Goal: Check status: Check status

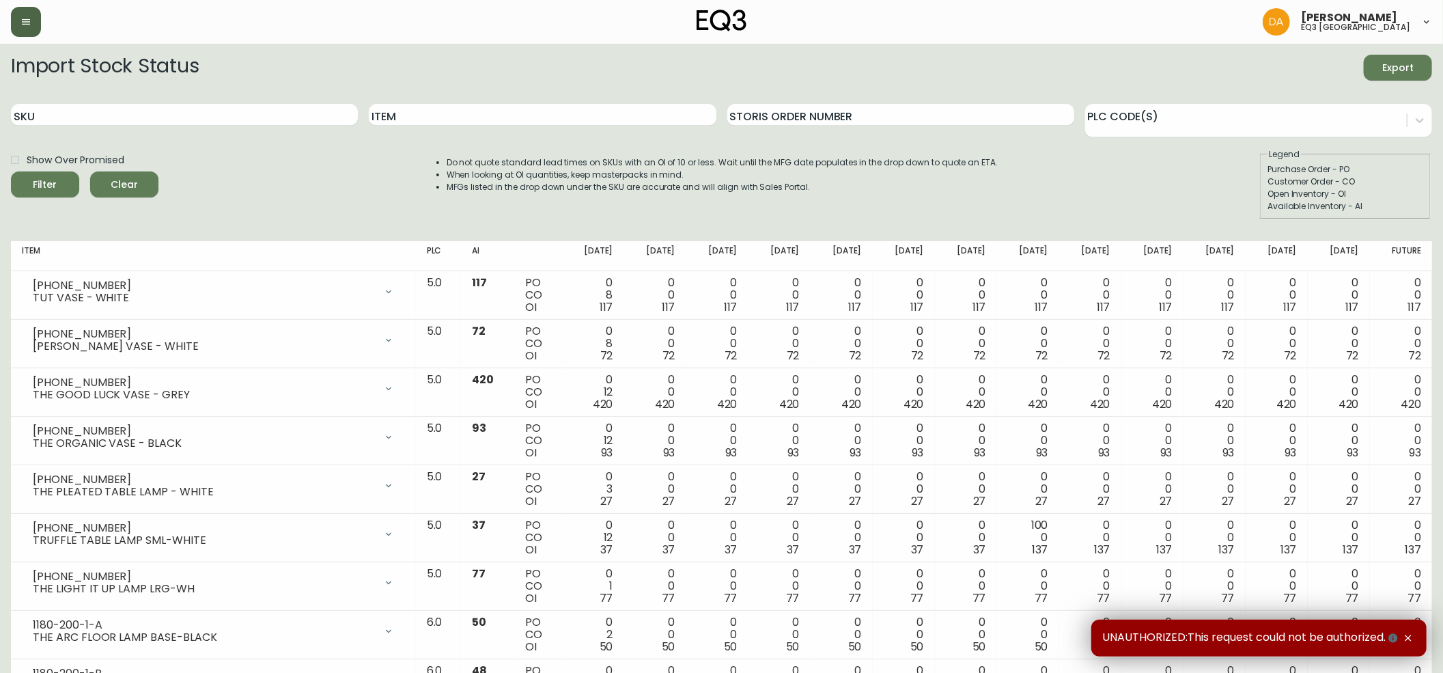
click at [25, 27] on button "button" at bounding box center [26, 22] width 30 height 30
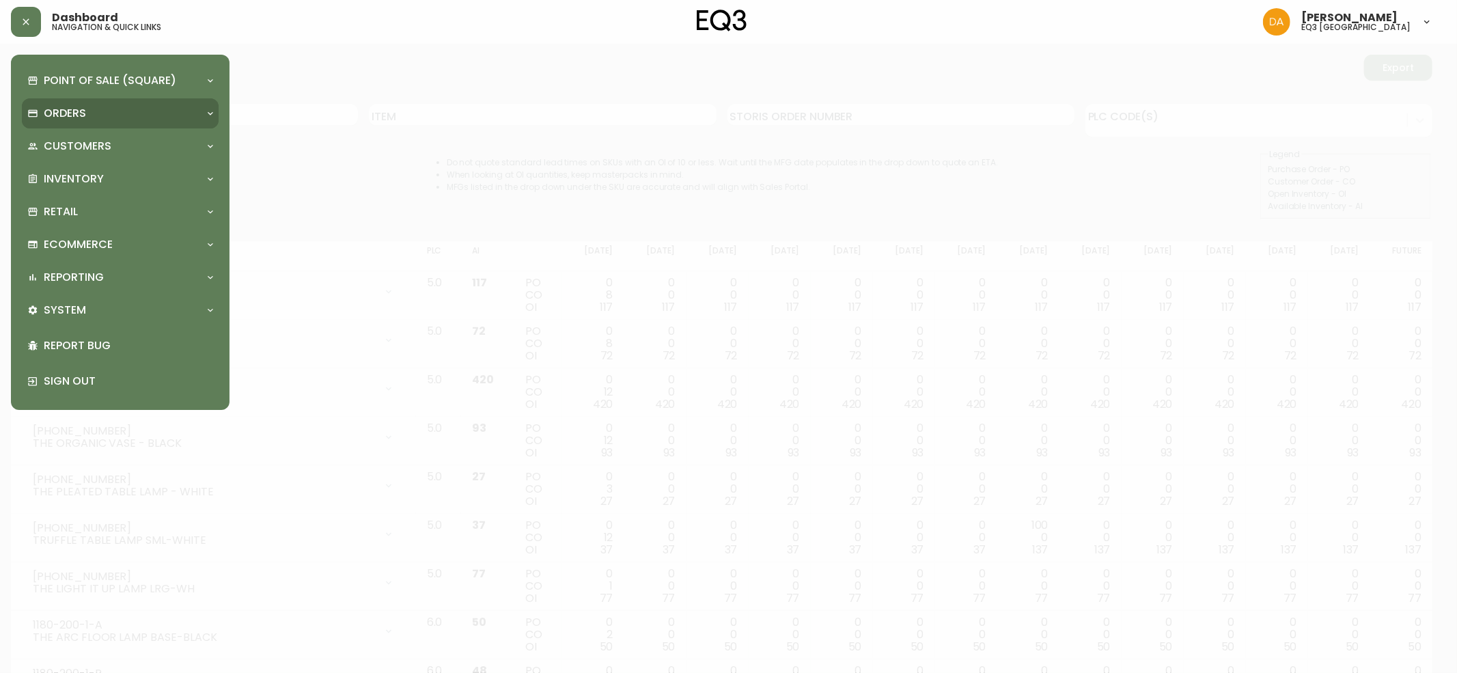
click at [129, 112] on div "Orders" at bounding box center [113, 113] width 172 height 15
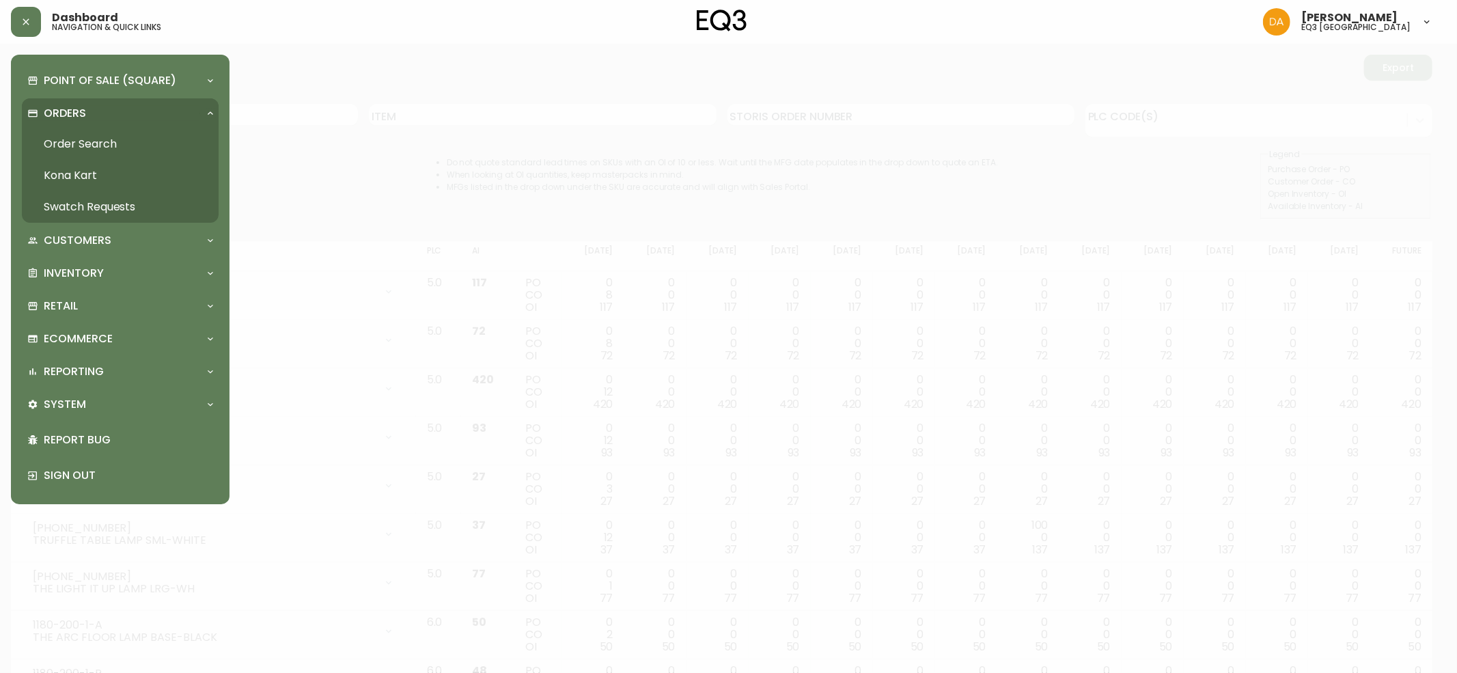
click at [105, 143] on link "Order Search" at bounding box center [120, 143] width 197 height 31
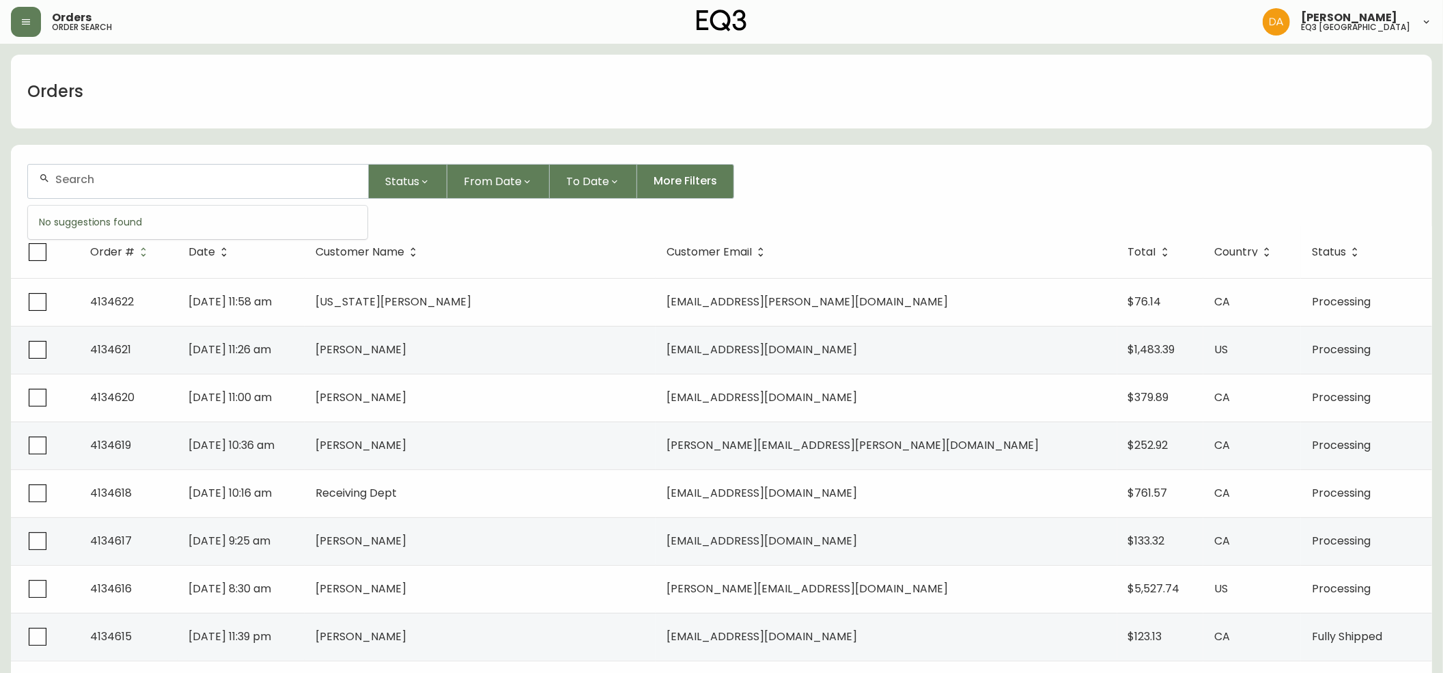
click at [85, 182] on input "text" at bounding box center [206, 179] width 302 height 13
paste input "4133069"
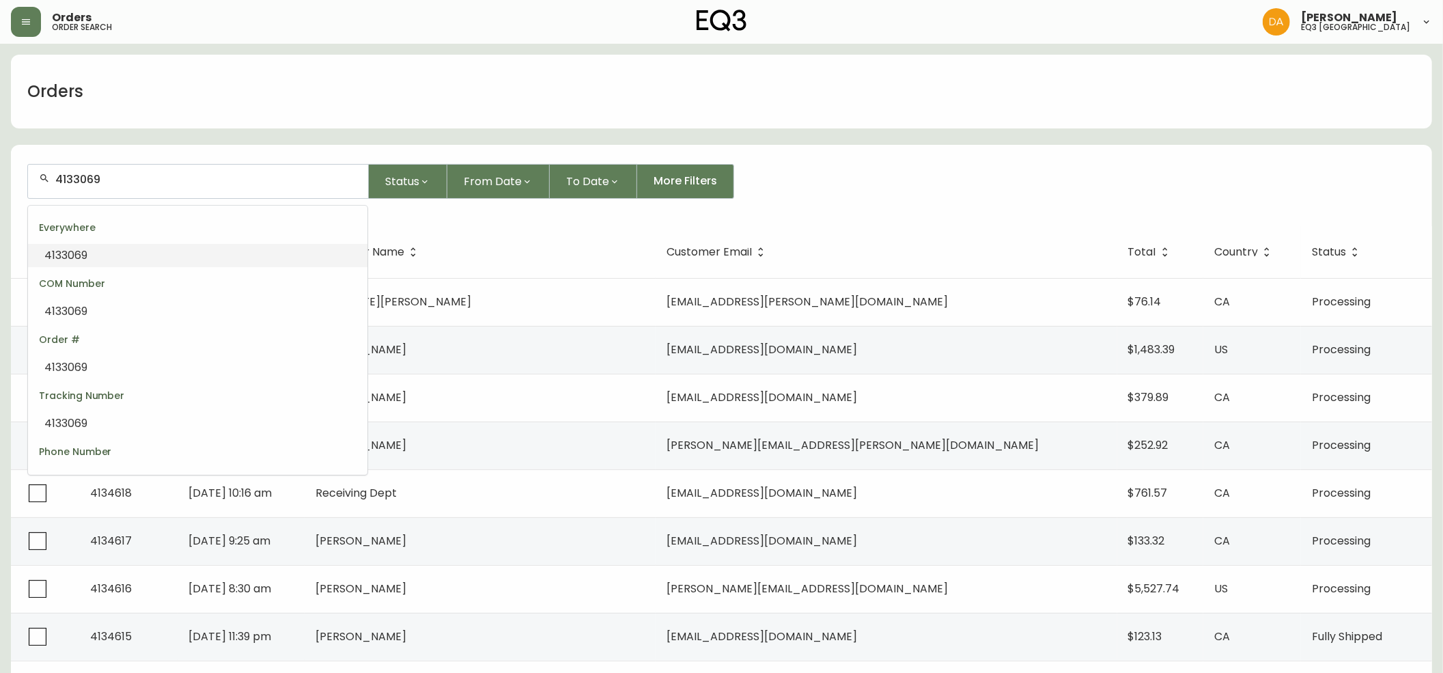
click at [92, 252] on li "4133069" at bounding box center [198, 255] width 340 height 23
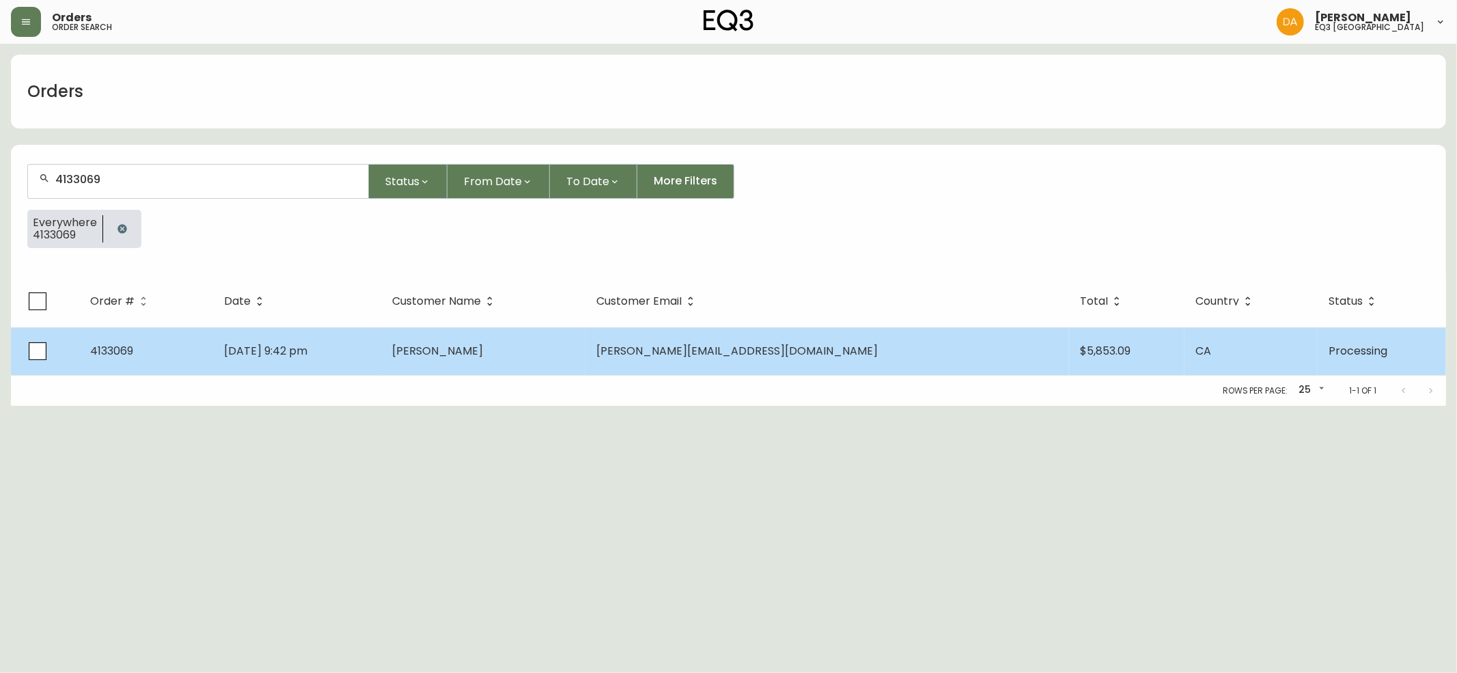
type input "4133069"
click at [1258, 359] on td "CA" at bounding box center [1251, 351] width 133 height 48
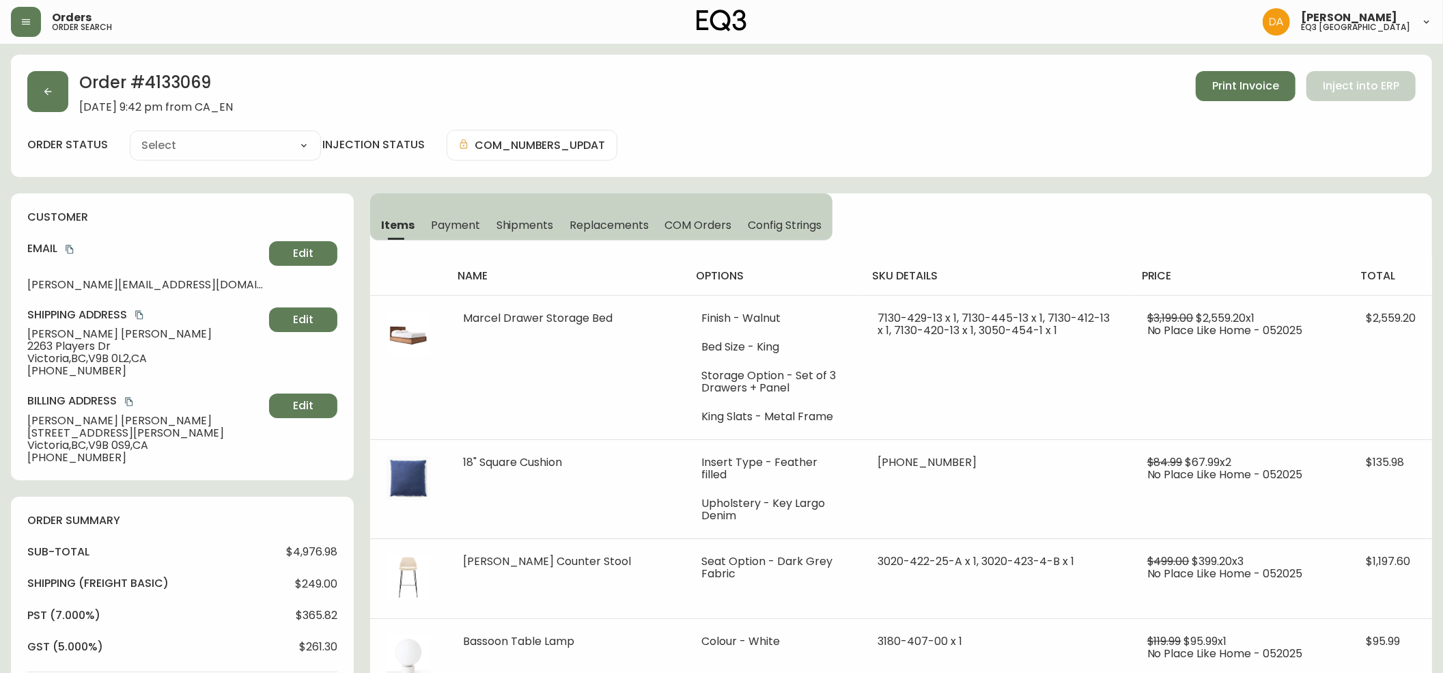
type input "Processing"
select select "PROCESSING"
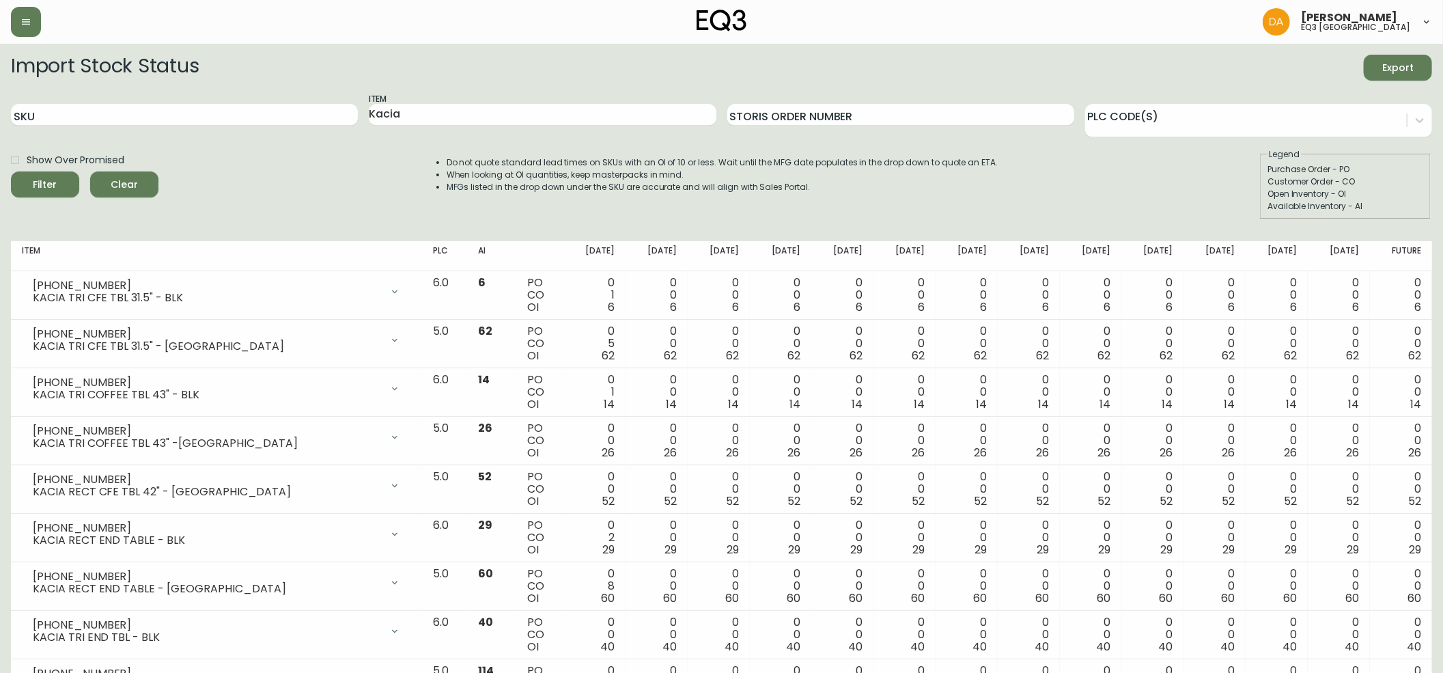
click at [77, 109] on input "SKU" at bounding box center [184, 115] width 347 height 22
paste input "[PHONE_NUMBER]"
type input "[PHONE_NUMBER]"
click at [51, 181] on span "Filter" at bounding box center [45, 184] width 24 height 17
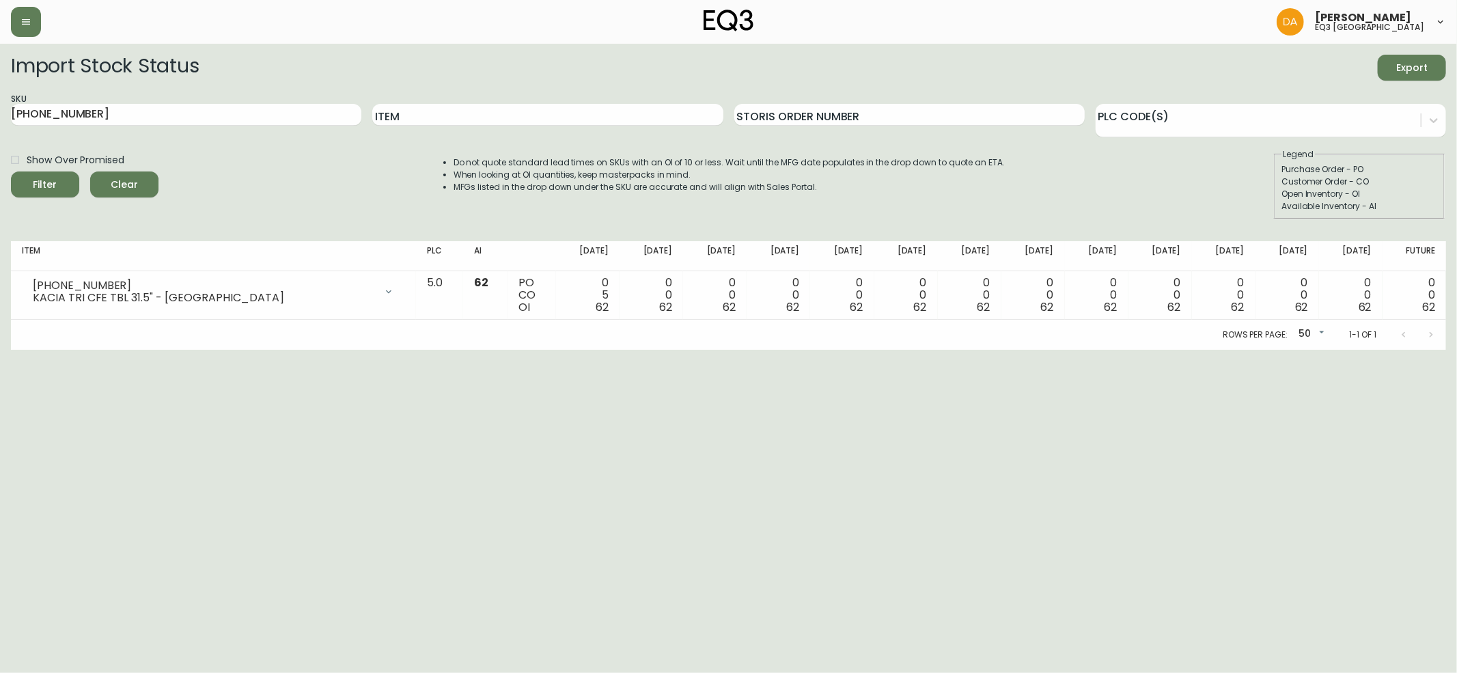
click at [134, 182] on span "Clear" at bounding box center [124, 184] width 46 height 17
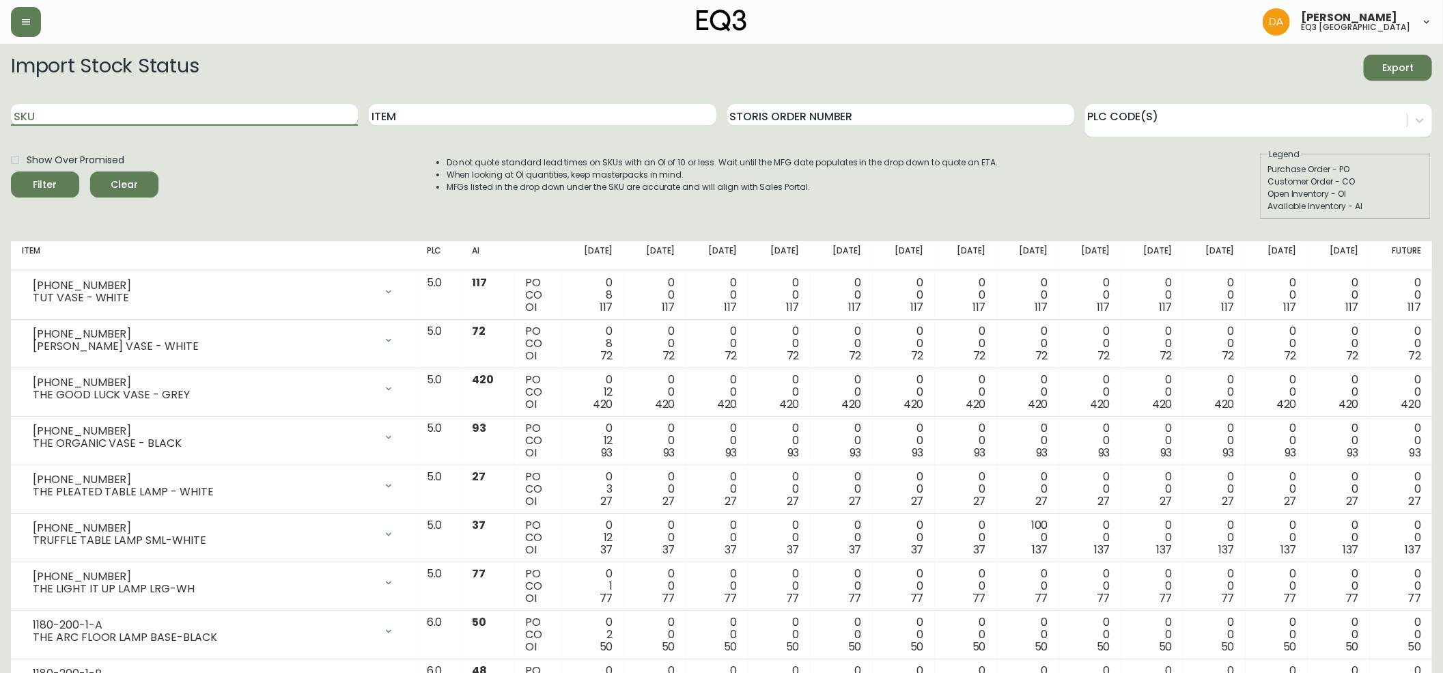
click at [37, 116] on input "SKU" at bounding box center [184, 115] width 347 height 22
paste input "7110-030-1"
type input "7110-030-1"
click at [50, 180] on div "Filter" at bounding box center [45, 184] width 24 height 17
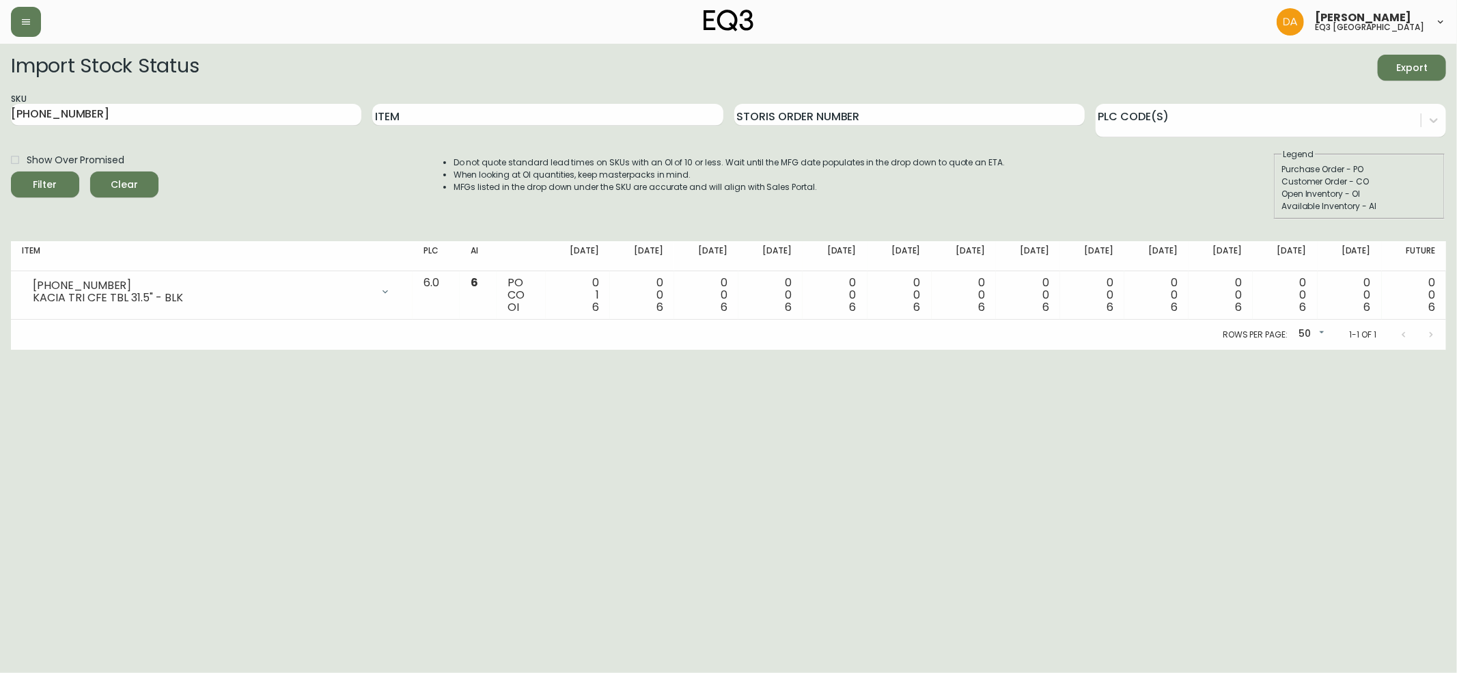
click at [131, 180] on span "Clear" at bounding box center [124, 184] width 46 height 17
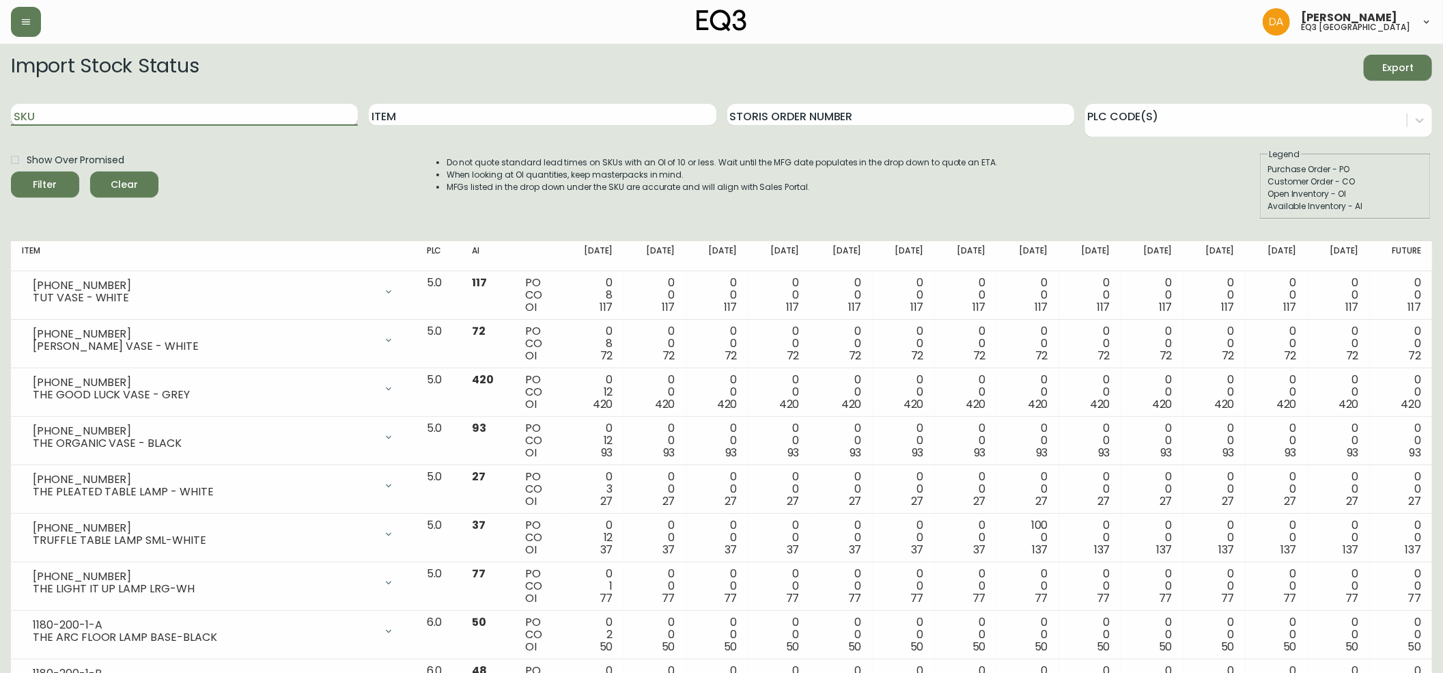
click at [55, 112] on input "SKU" at bounding box center [184, 115] width 347 height 22
paste input "7110-033-49"
type input "7110-033-49"
click at [56, 180] on span "Filter" at bounding box center [45, 184] width 46 height 17
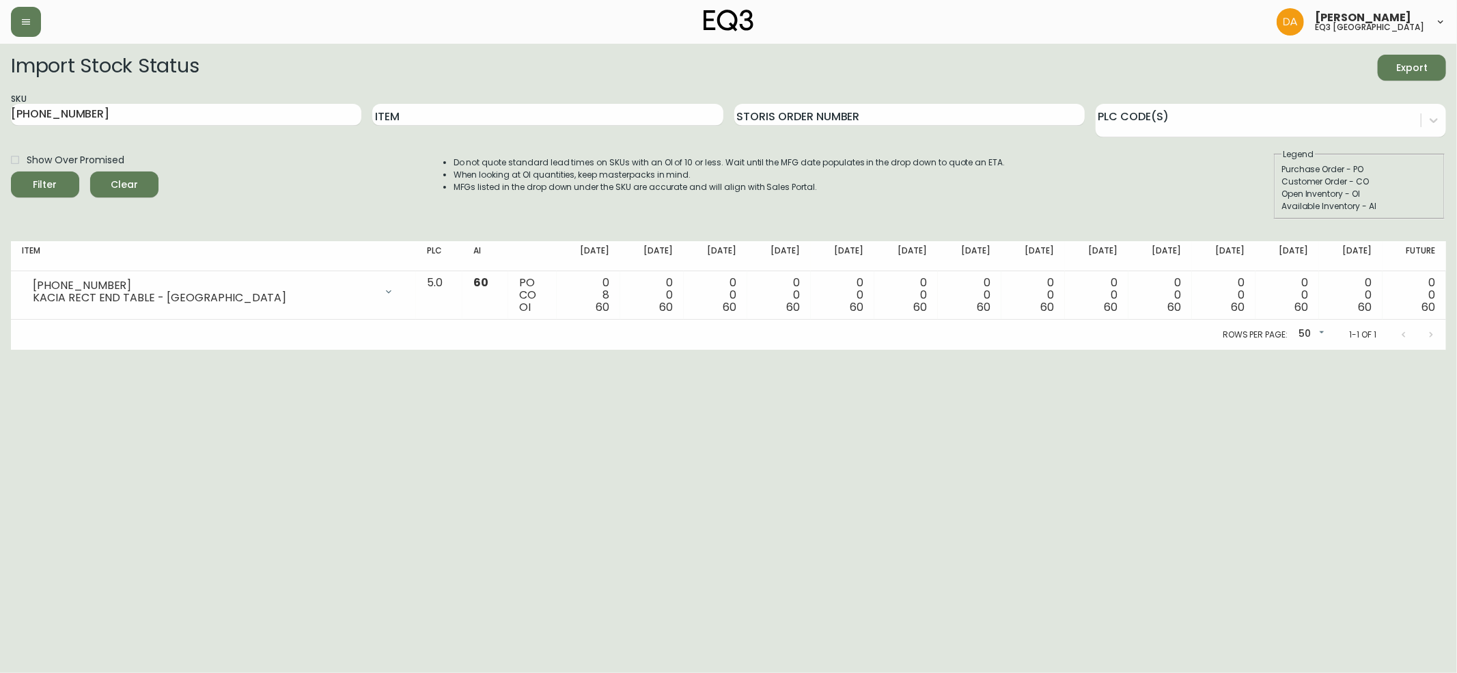
click at [1339, 83] on form "Import Stock Status Export SKU 7110-033-49 Item Storis Order Number PLC Code(s)…" at bounding box center [728, 137] width 1435 height 165
click at [131, 178] on span "Clear" at bounding box center [124, 184] width 46 height 17
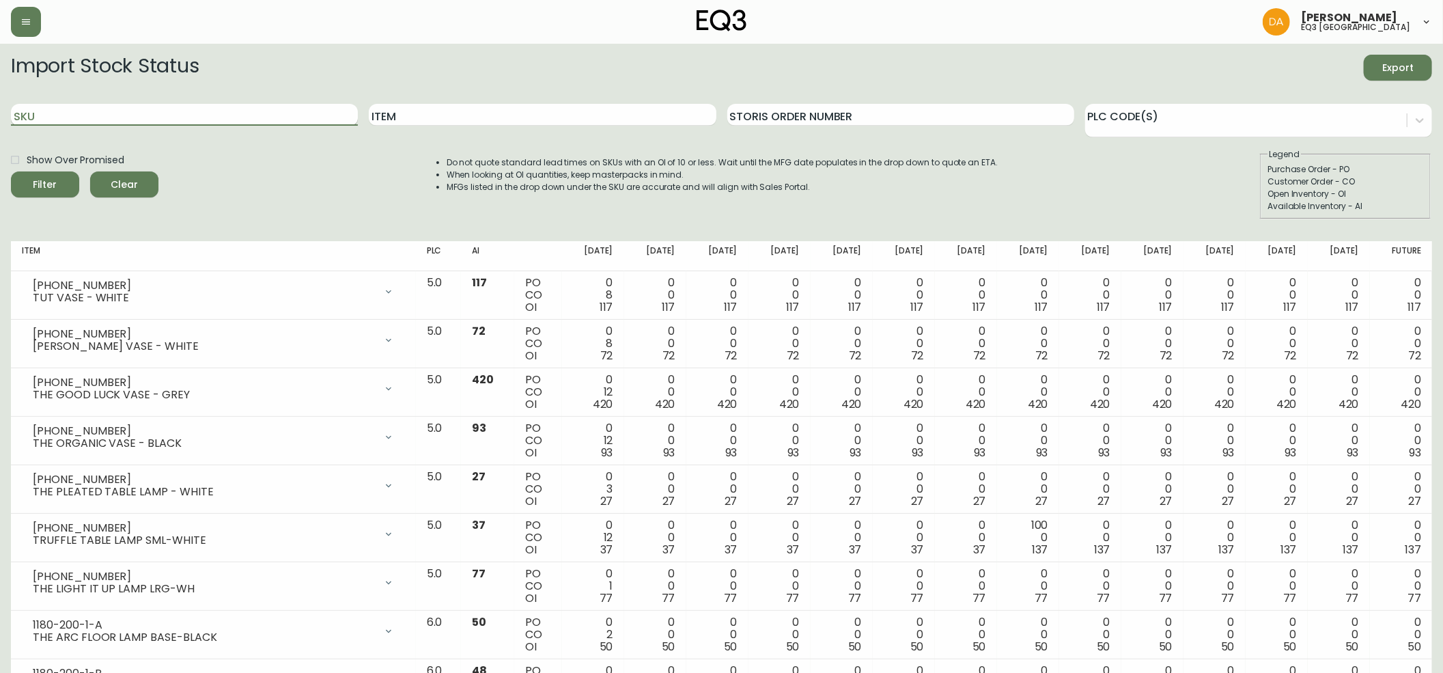
click at [23, 113] on input "SKU" at bounding box center [184, 115] width 347 height 22
paste input "7110-090-49"
type input "7110-090-49"
click at [51, 176] on button "Filter" at bounding box center [45, 184] width 68 height 26
